Goal: Task Accomplishment & Management: Manage account settings

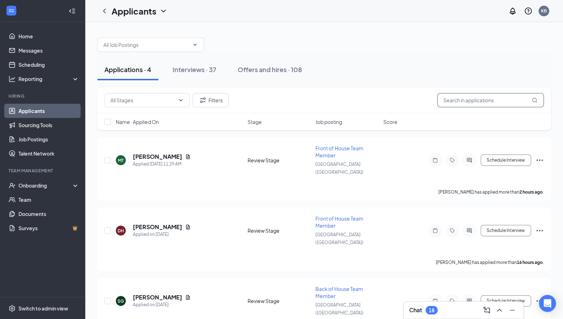
click at [475, 105] on input "text" at bounding box center [490, 100] width 107 height 14
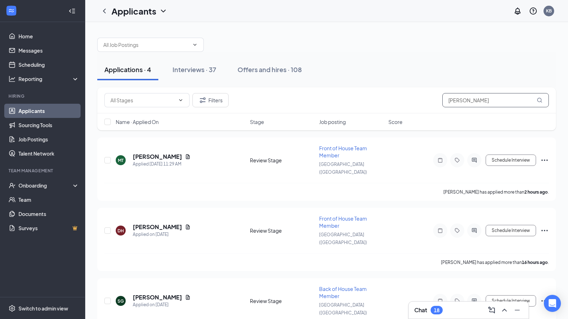
type input "ben"
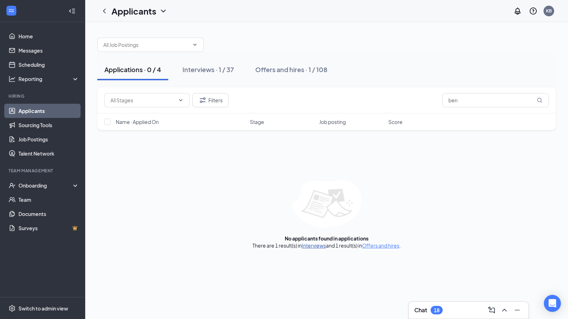
click at [317, 247] on link "Interviews" at bounding box center [314, 245] width 24 height 6
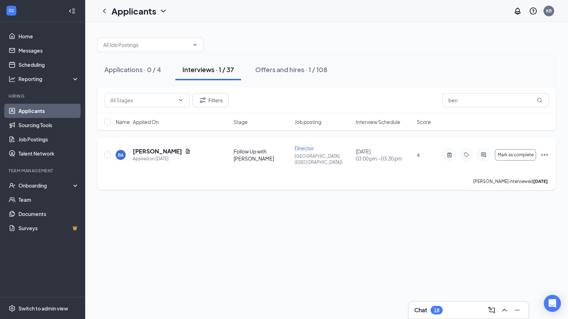
click at [145, 150] on h5 "[PERSON_NAME]" at bounding box center [157, 151] width 49 height 8
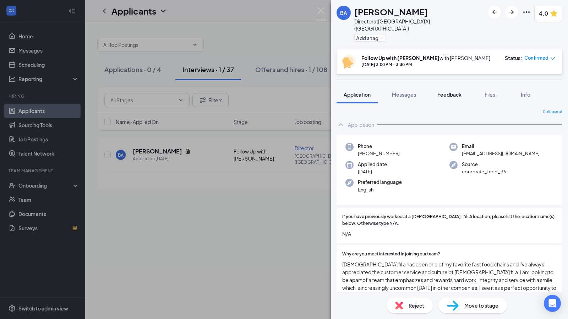
click at [442, 91] on span "Feedback" at bounding box center [450, 94] width 24 height 6
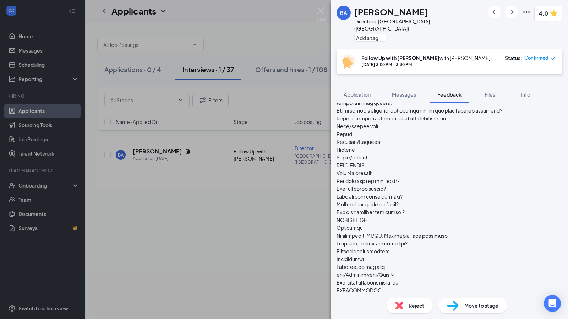
scroll to position [2838, 0]
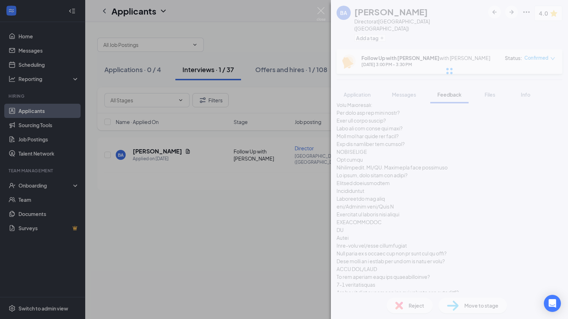
scroll to position [2838, 0]
